Goal: Task Accomplishment & Management: Use online tool/utility

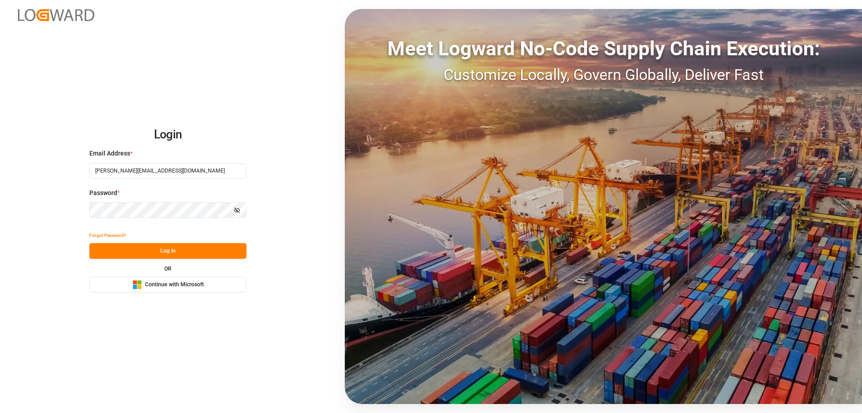
click at [141, 247] on button "Log In" at bounding box center [167, 251] width 157 height 16
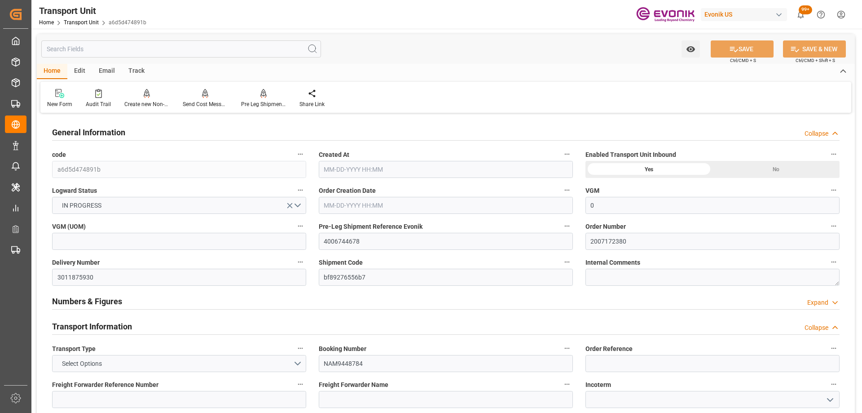
type input "0"
type input "CMACGM"
type input "CMA CGM Group"
type input "USHOU"
type input "GTSTC"
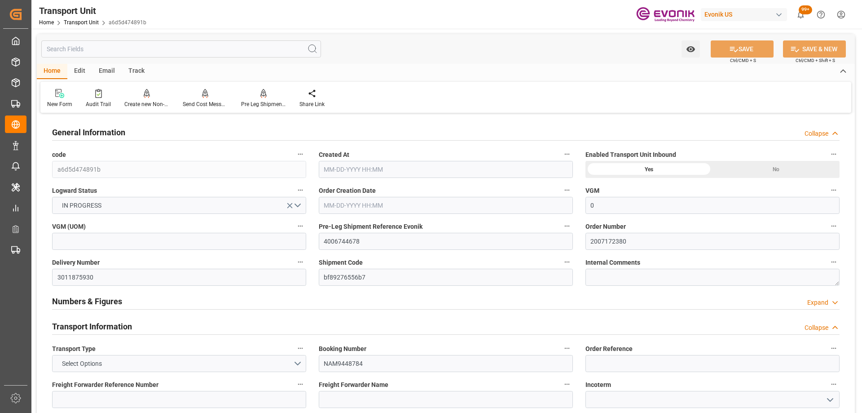
type input "8000"
type input "09-11-2025 03:56"
type input "11-30-2025"
type input "10-23-2025 00:00"
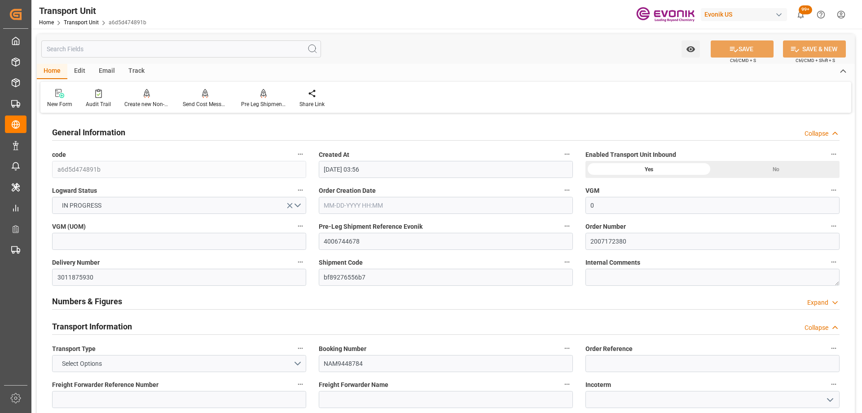
type input "10-29-2025 00:00"
type input "10-15-2025 00:00"
